Goal: Navigation & Orientation: Find specific page/section

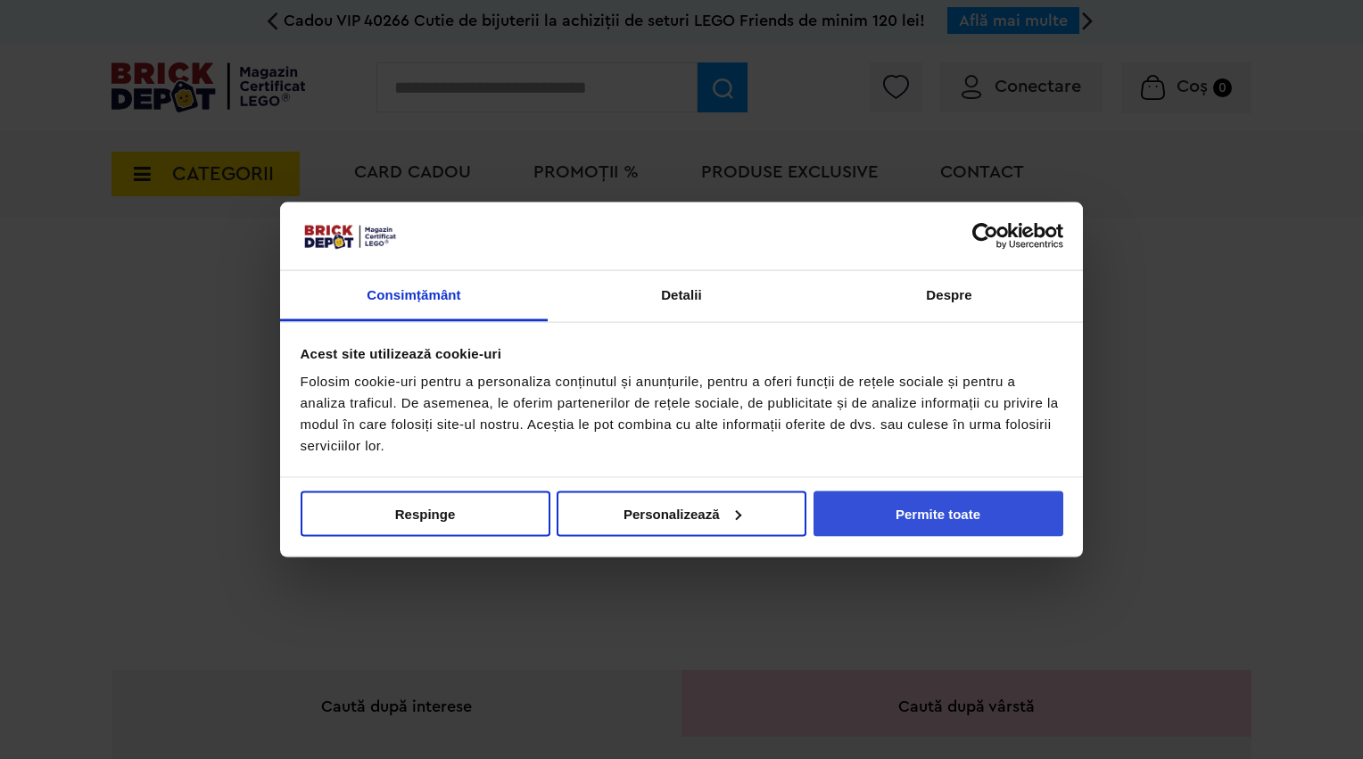
click at [907, 514] on button "Permite toate" at bounding box center [938, 513] width 250 height 45
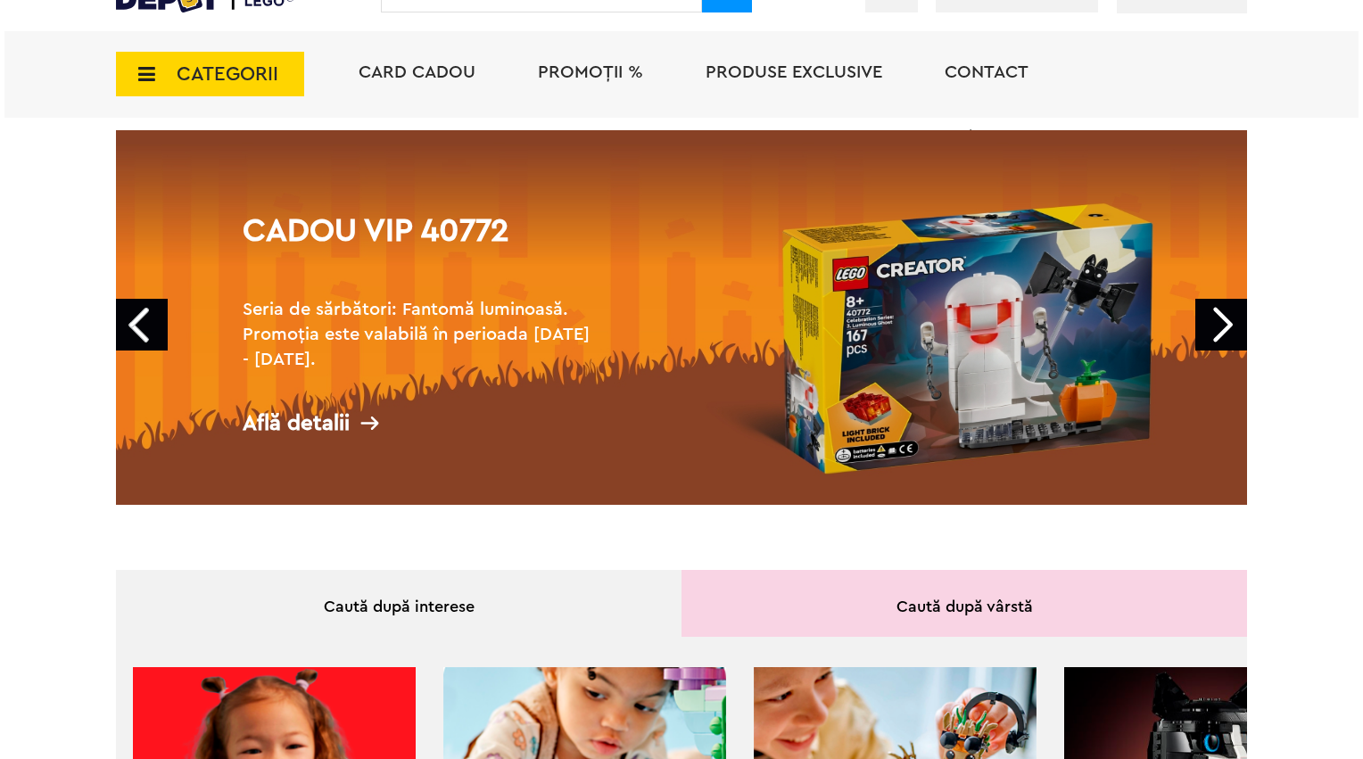
scroll to position [119, 0]
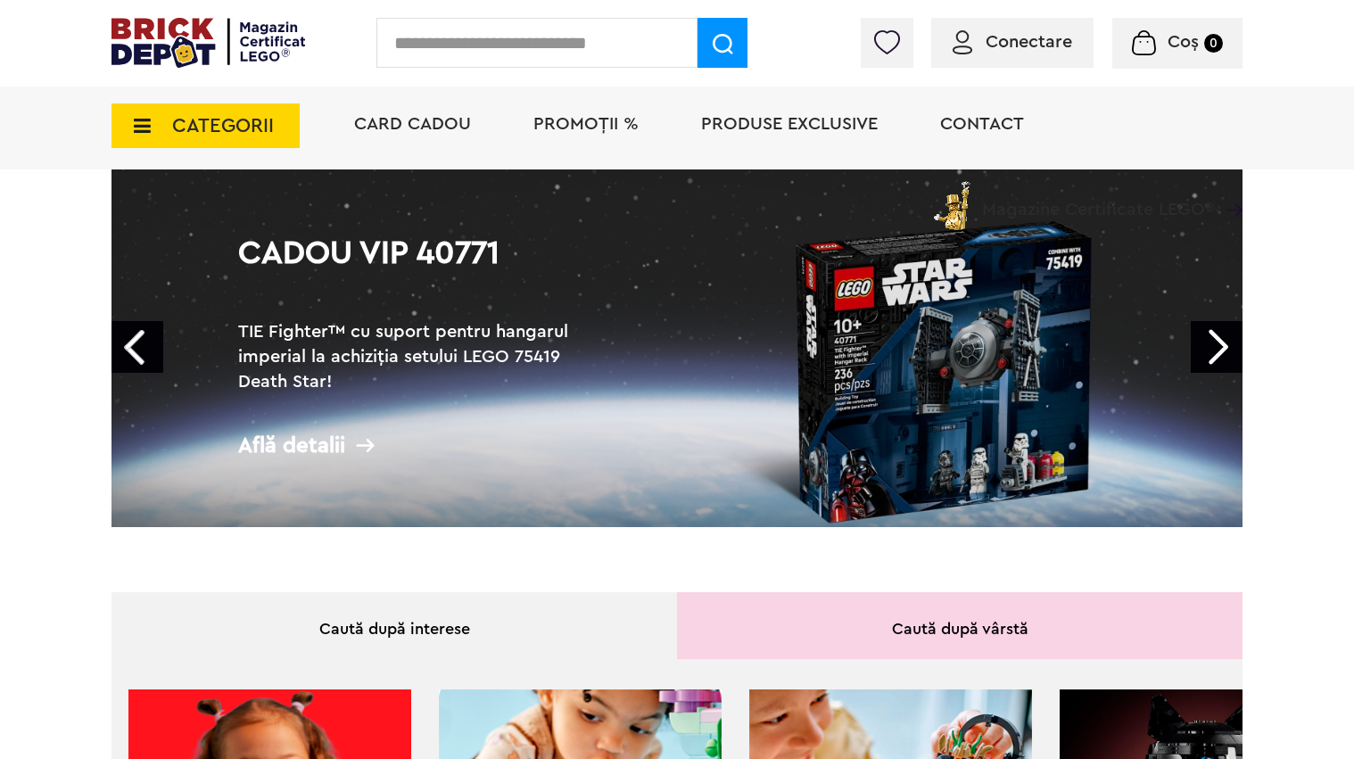
click at [1224, 350] on link "Next" at bounding box center [1217, 347] width 52 height 52
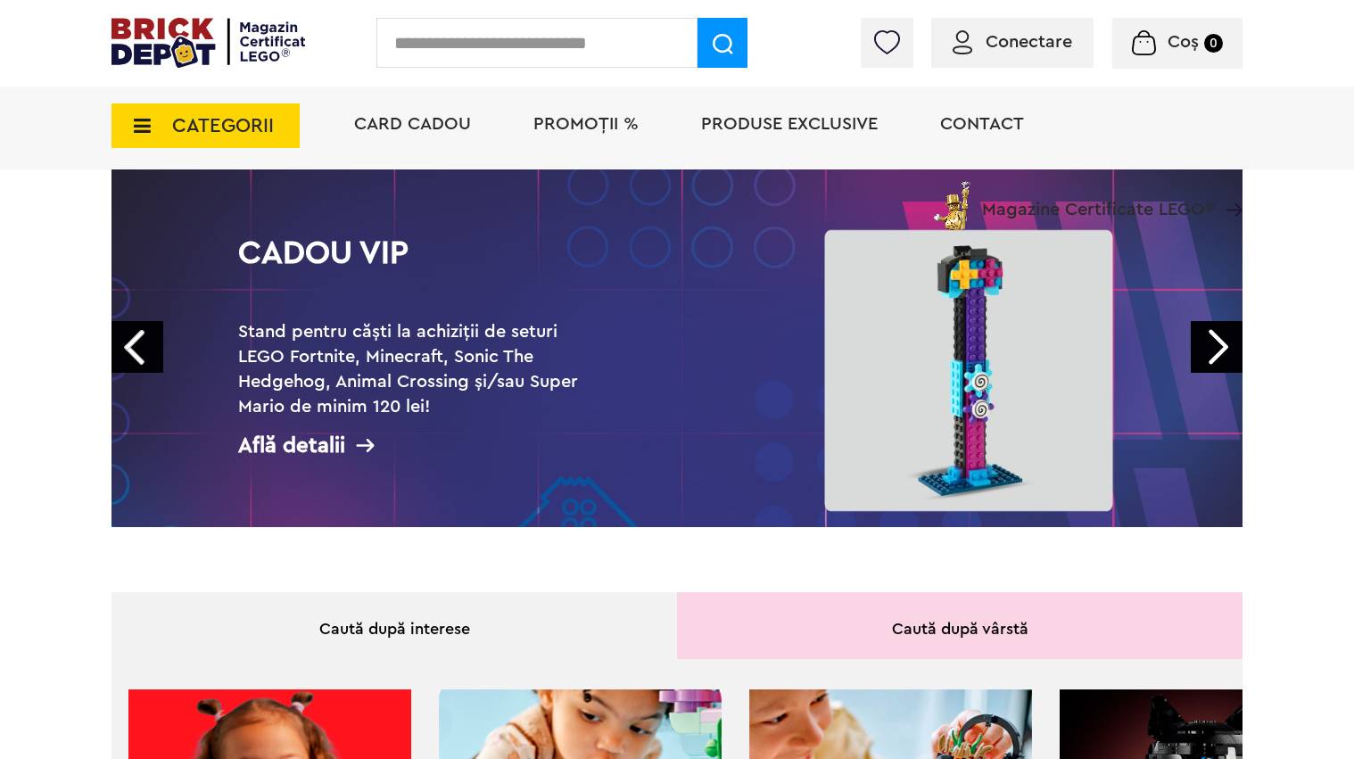
click at [1224, 350] on link "Next" at bounding box center [1217, 347] width 52 height 52
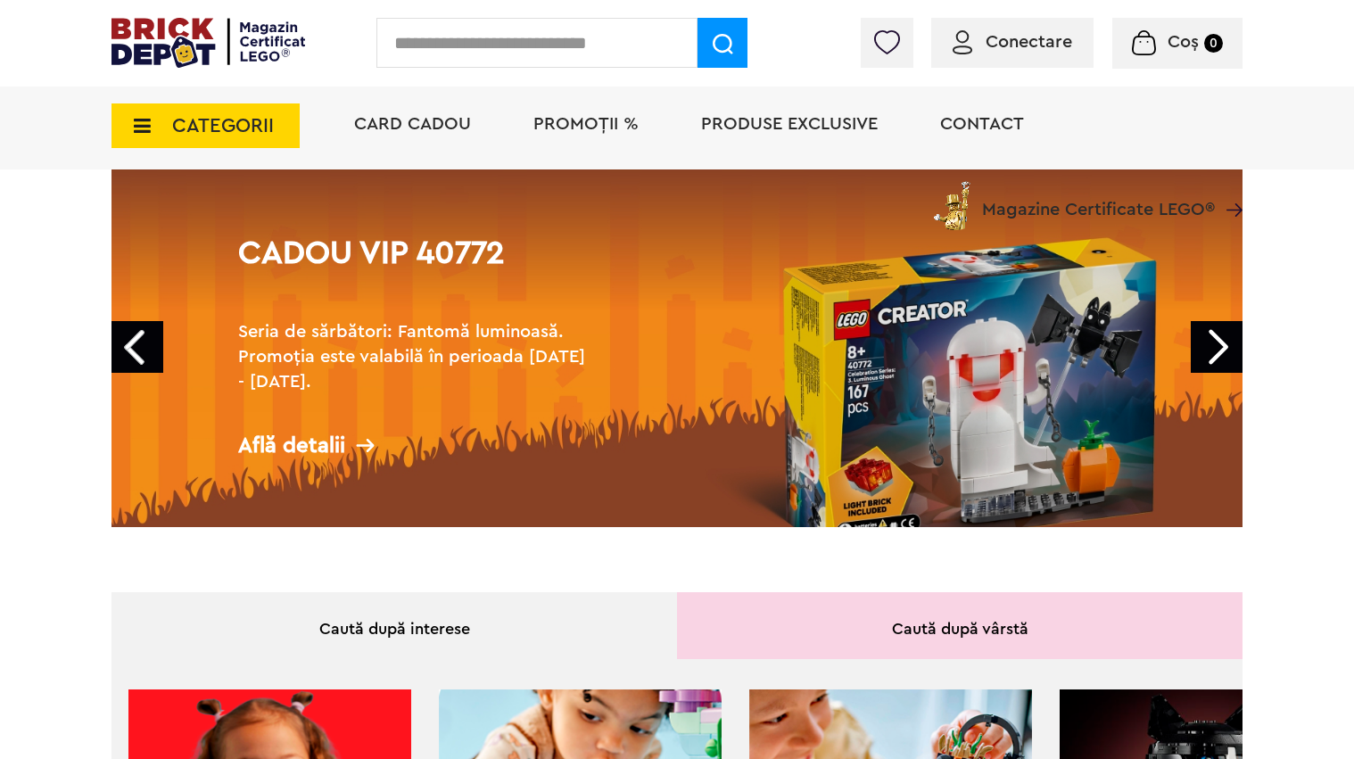
click at [1222, 355] on link "Next" at bounding box center [1217, 347] width 52 height 52
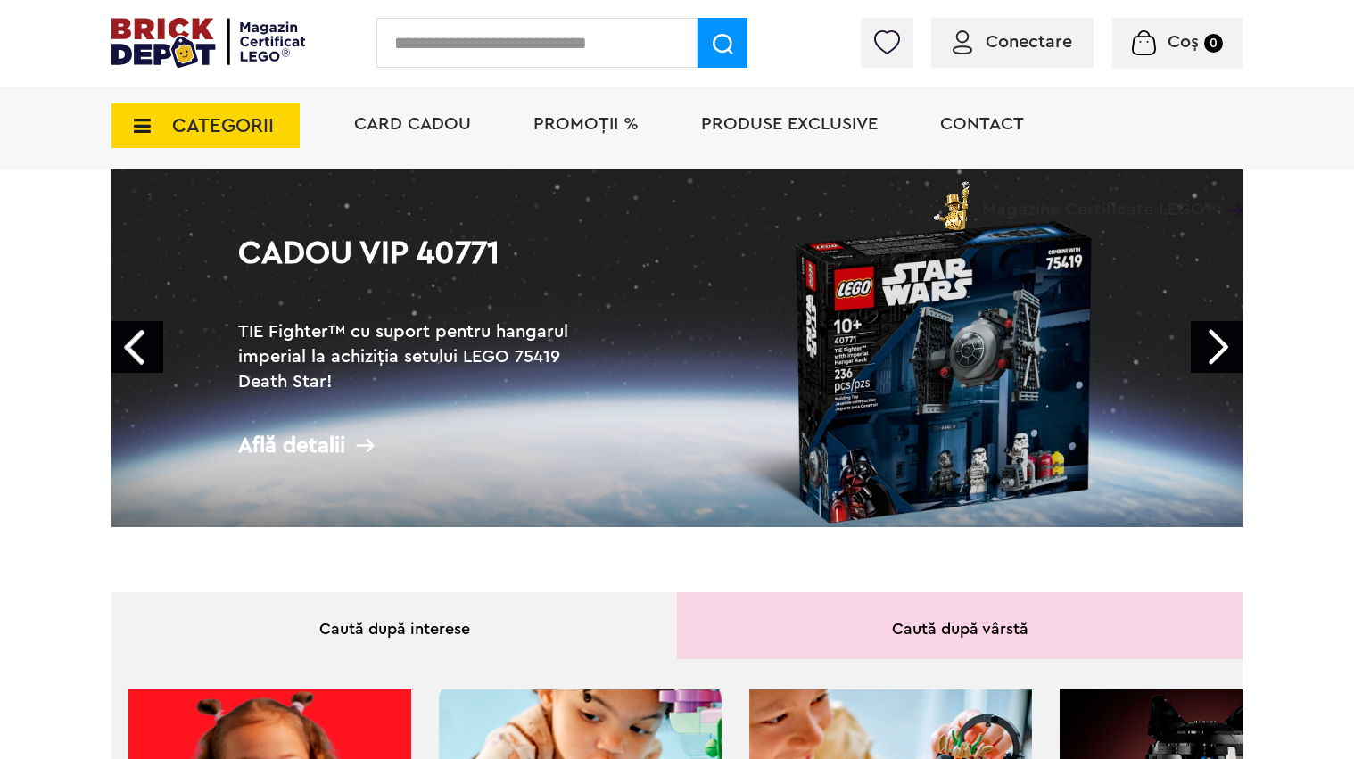
click at [1222, 355] on link "Next" at bounding box center [1217, 347] width 52 height 52
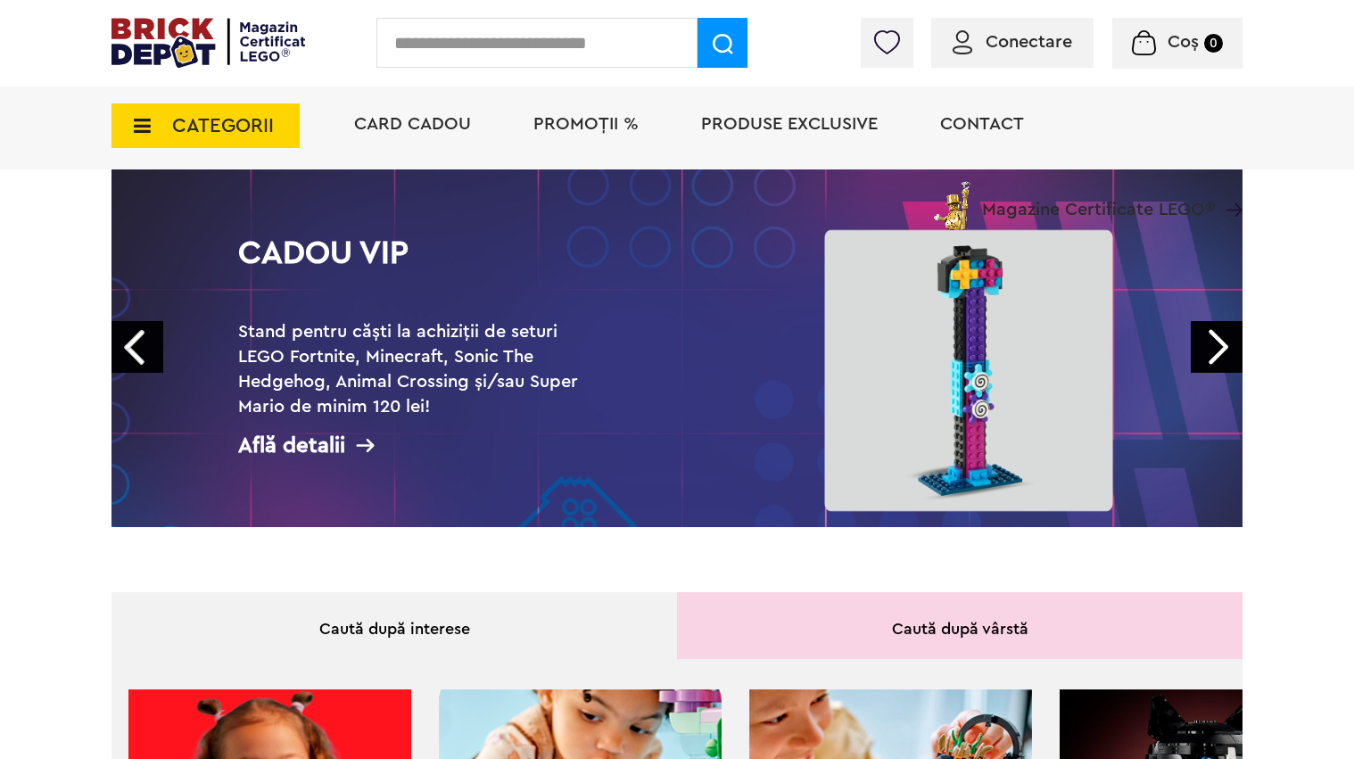
click at [1222, 355] on link "Next" at bounding box center [1217, 347] width 52 height 52
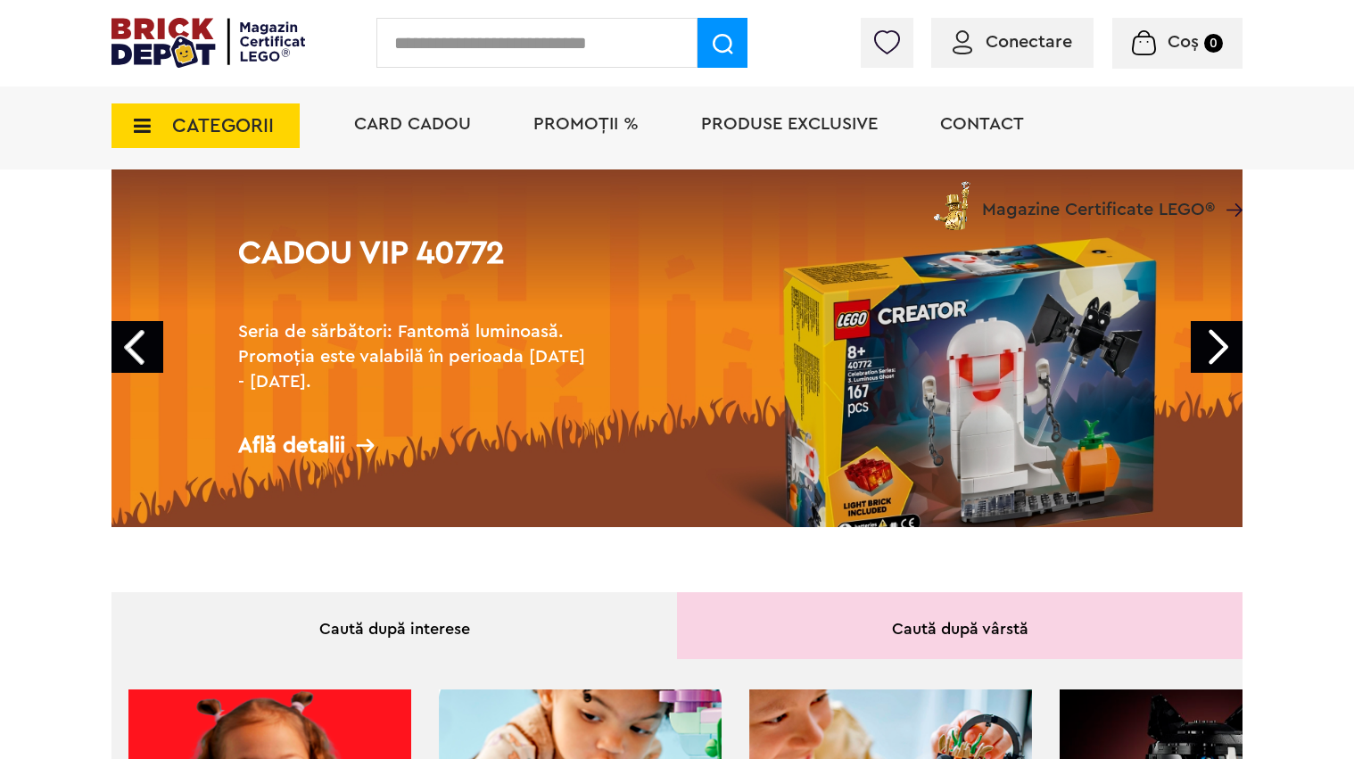
click at [134, 123] on icon at bounding box center [137, 126] width 28 height 20
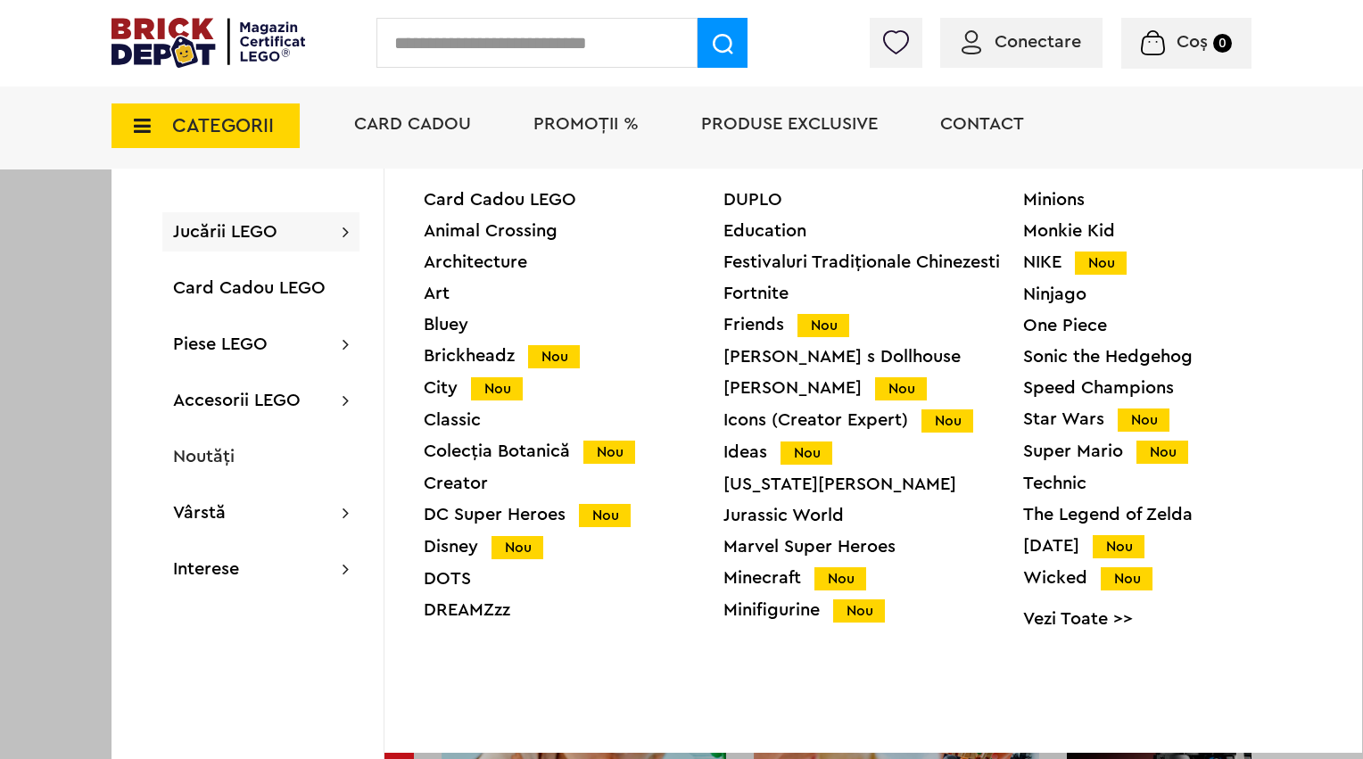
click at [1027, 260] on div "NIKE Nou" at bounding box center [1173, 262] width 300 height 19
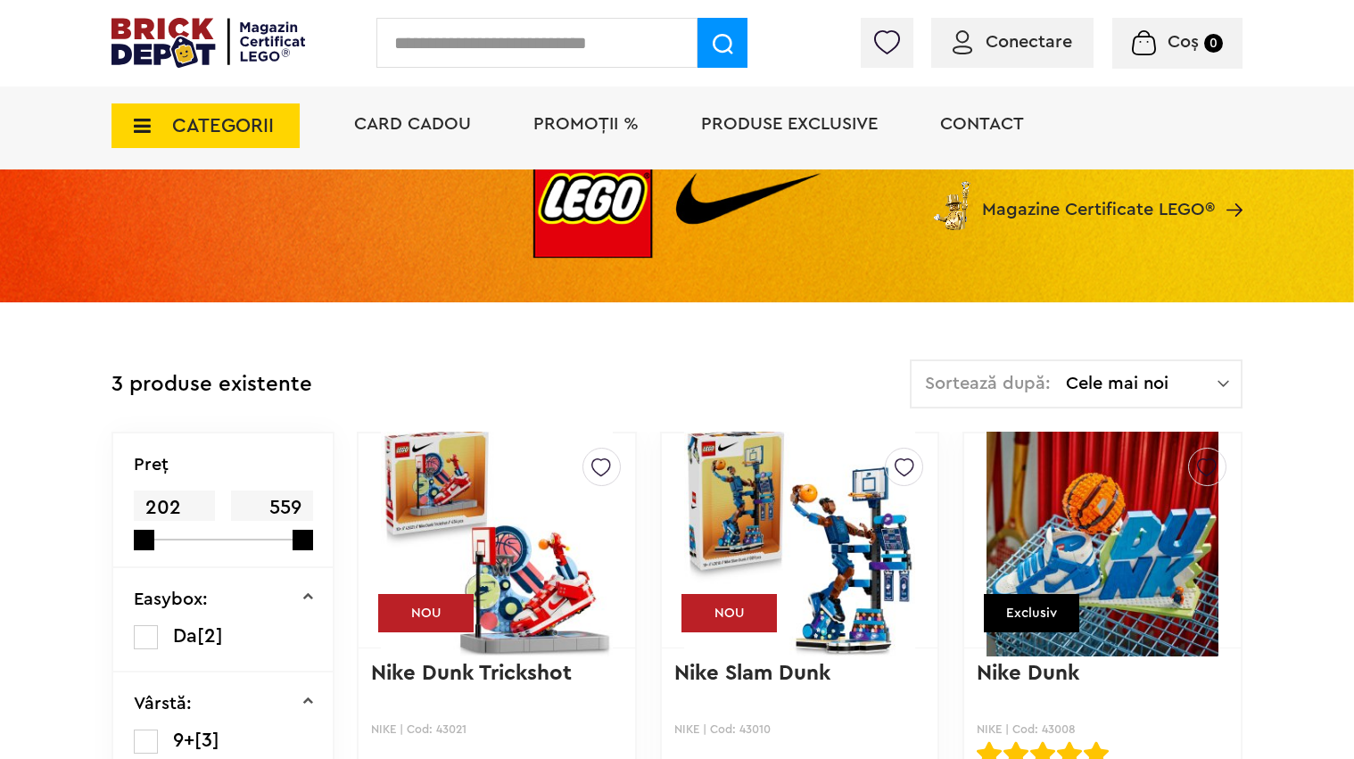
scroll to position [202, 0]
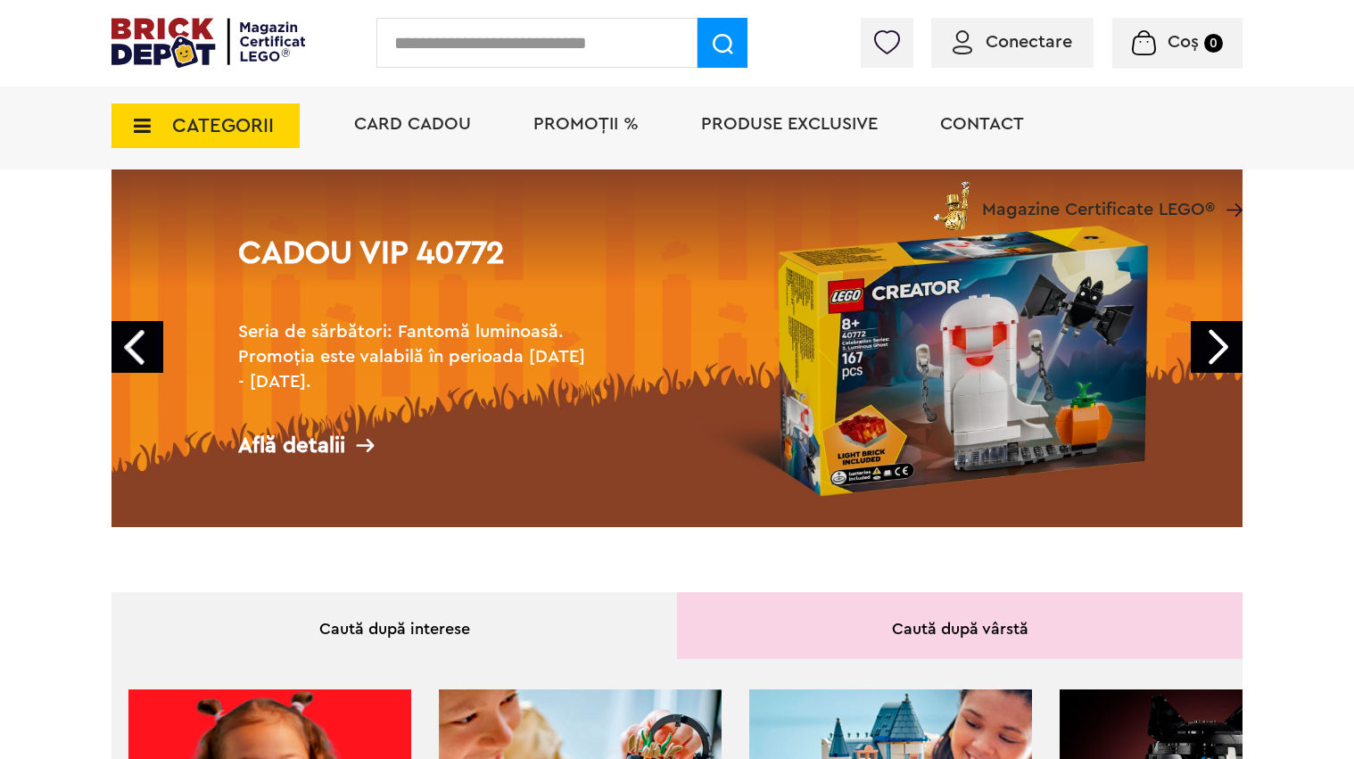
click at [916, 333] on link "Cadou VIP 40772 Seria de sărbători: Fantomă luminoasă. Promoția este valabilă î…" at bounding box center [676, 340] width 1131 height 375
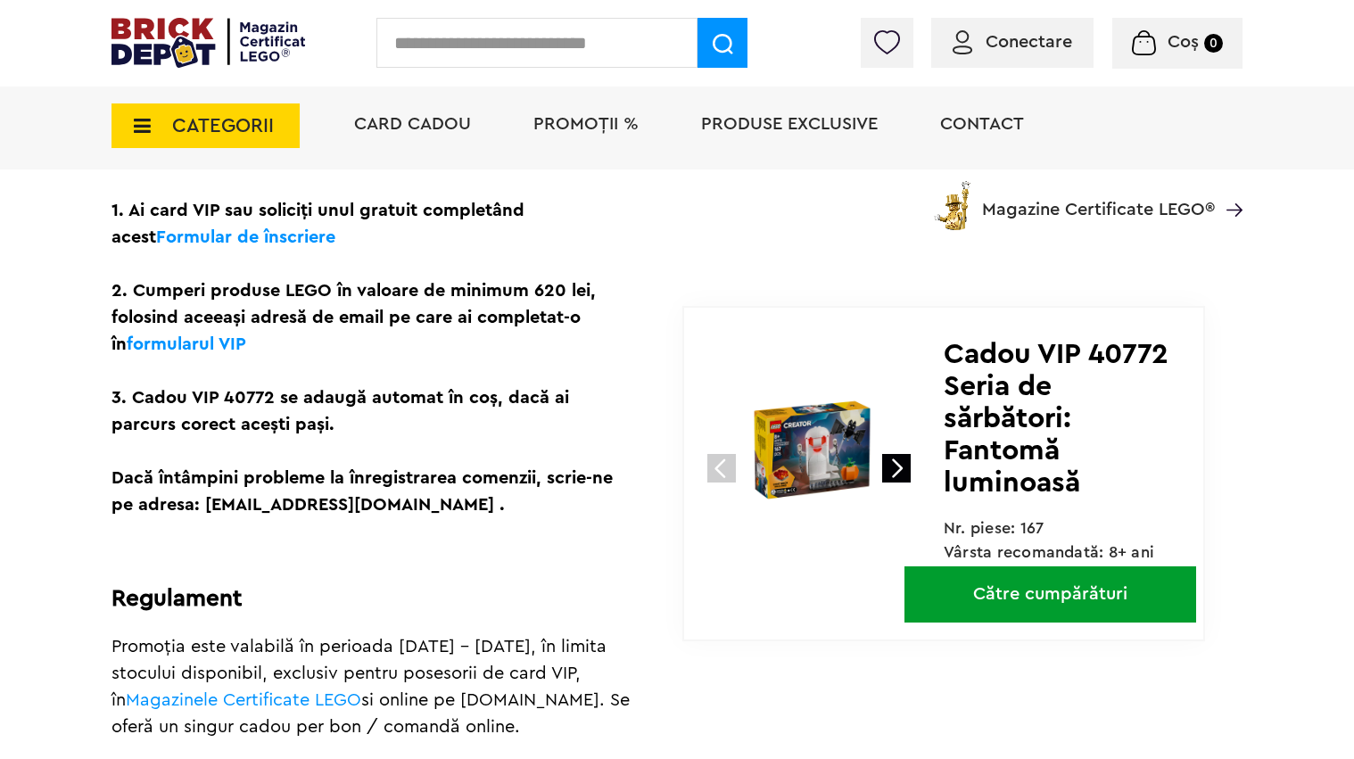
scroll to position [631, 0]
